Goal: Navigation & Orientation: Find specific page/section

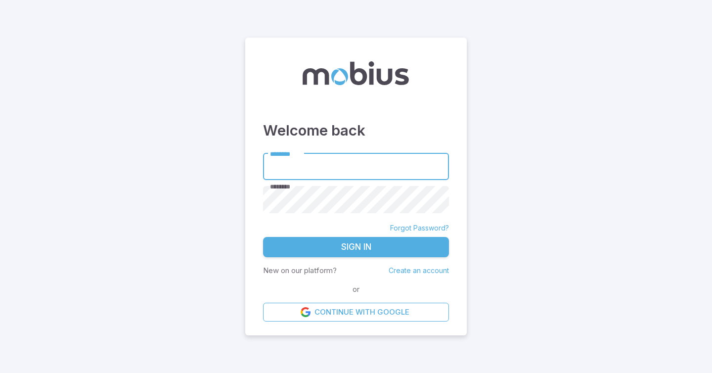
type input "*********"
click at [313, 241] on button "Sign In" at bounding box center [356, 247] width 186 height 21
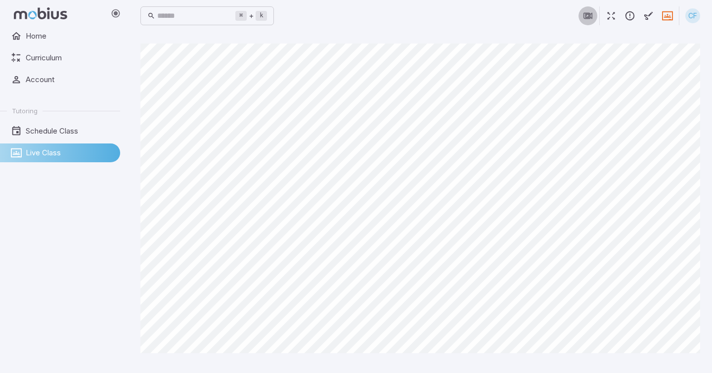
click at [589, 12] on button "button" at bounding box center [588, 15] width 19 height 19
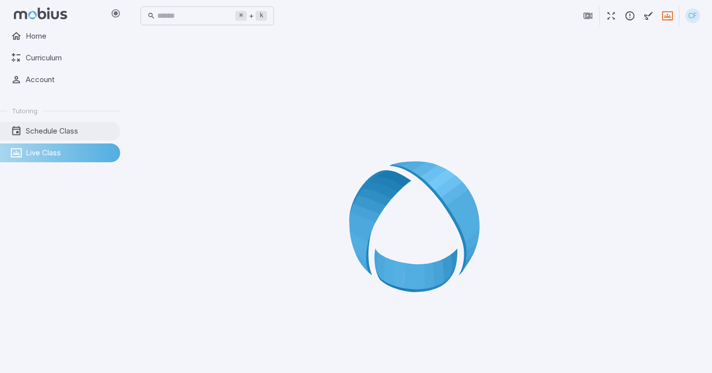
click at [56, 136] on span "Schedule Class" at bounding box center [70, 131] width 88 height 11
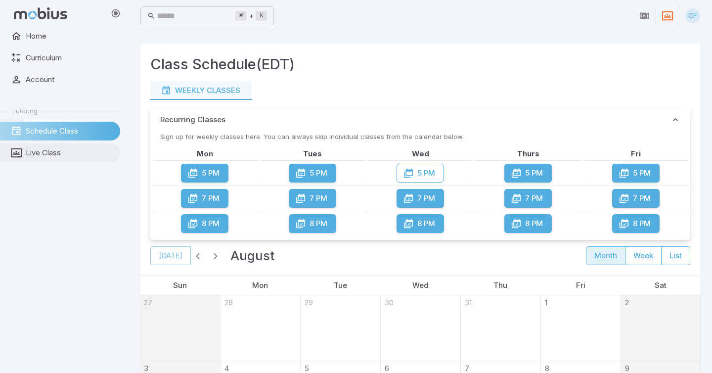
click at [68, 155] on span "Live Class" at bounding box center [70, 152] width 88 height 11
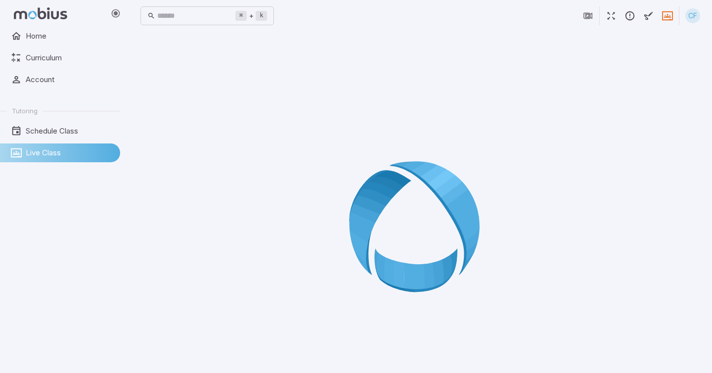
drag, startPoint x: 406, startPoint y: 174, endPoint x: 459, endPoint y: 198, distance: 58.2
click at [459, 198] on icon at bounding box center [420, 230] width 142 height 142
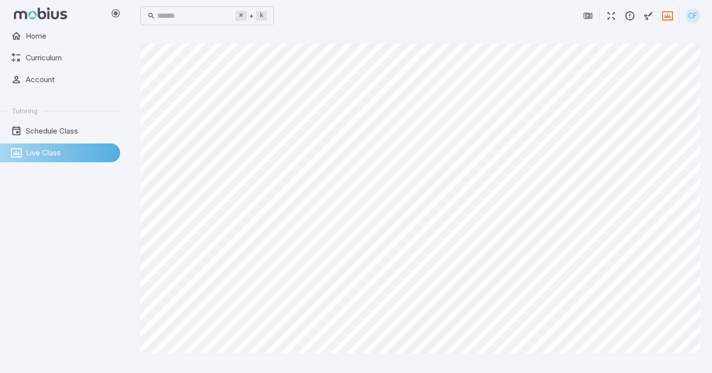
click at [690, 21] on div "CF" at bounding box center [692, 15] width 15 height 15
